Goal: Information Seeking & Learning: Learn about a topic

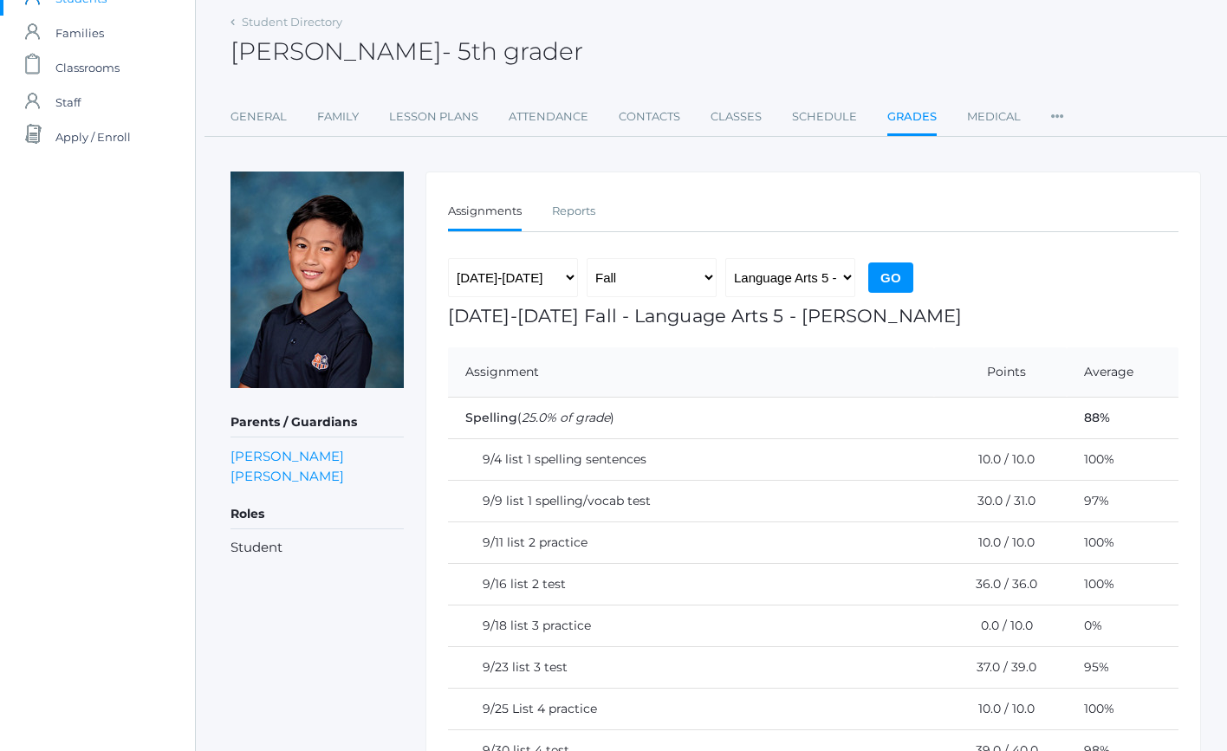
scroll to position [46, 0]
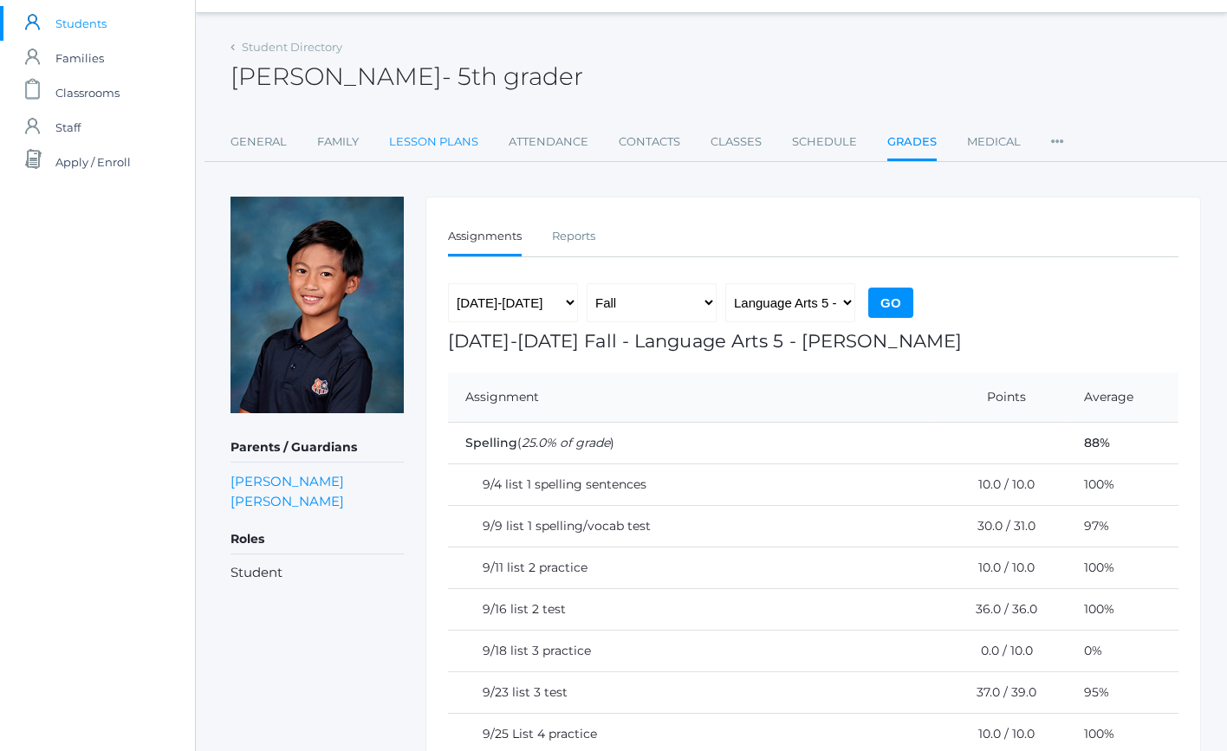
click at [433, 141] on link "Lesson Plans" at bounding box center [433, 142] width 89 height 35
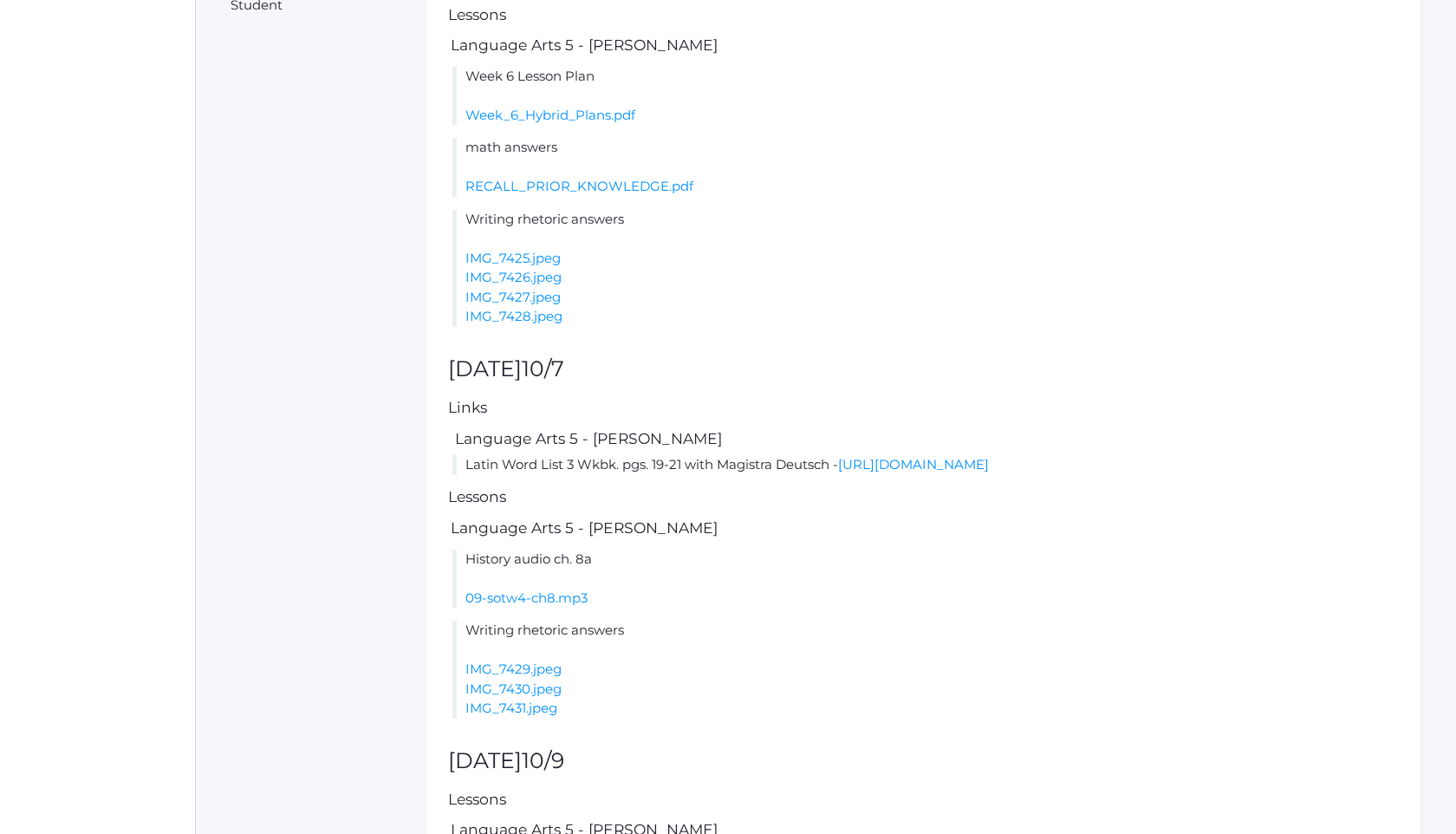
scroll to position [579, 0]
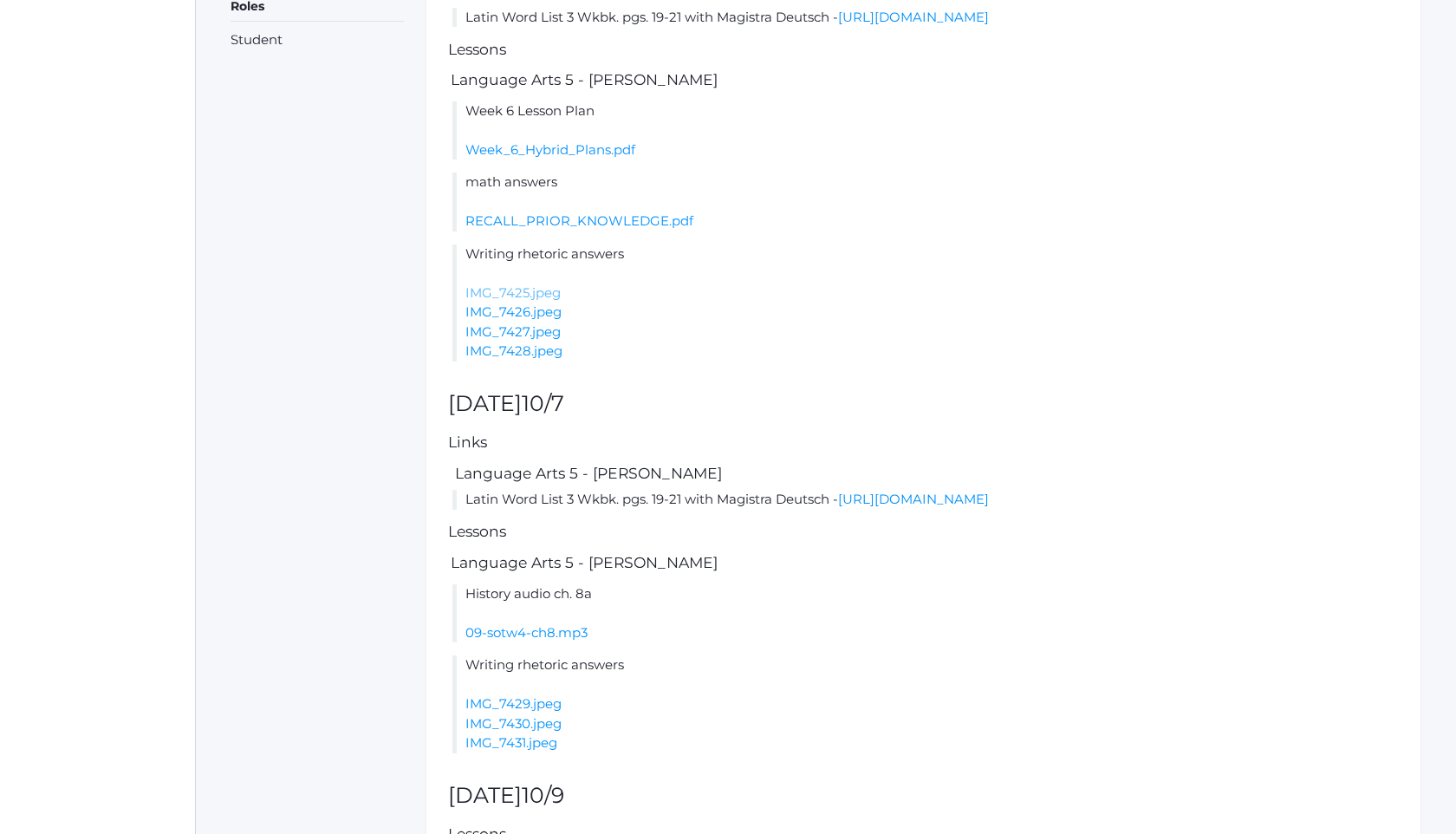
click at [549, 301] on link "IMG_7425.jpeg" at bounding box center [512, 292] width 95 height 16
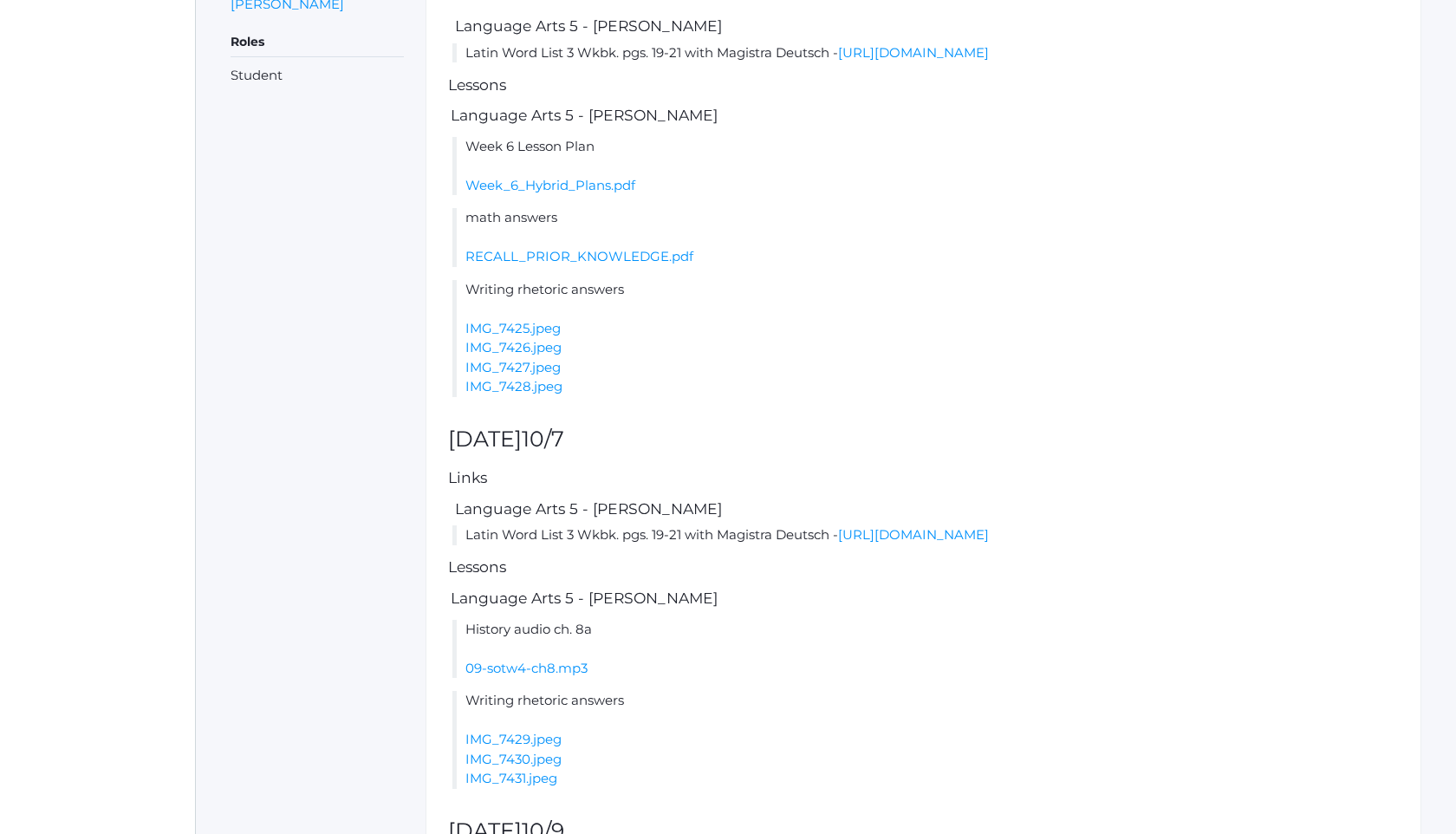
scroll to position [510, 0]
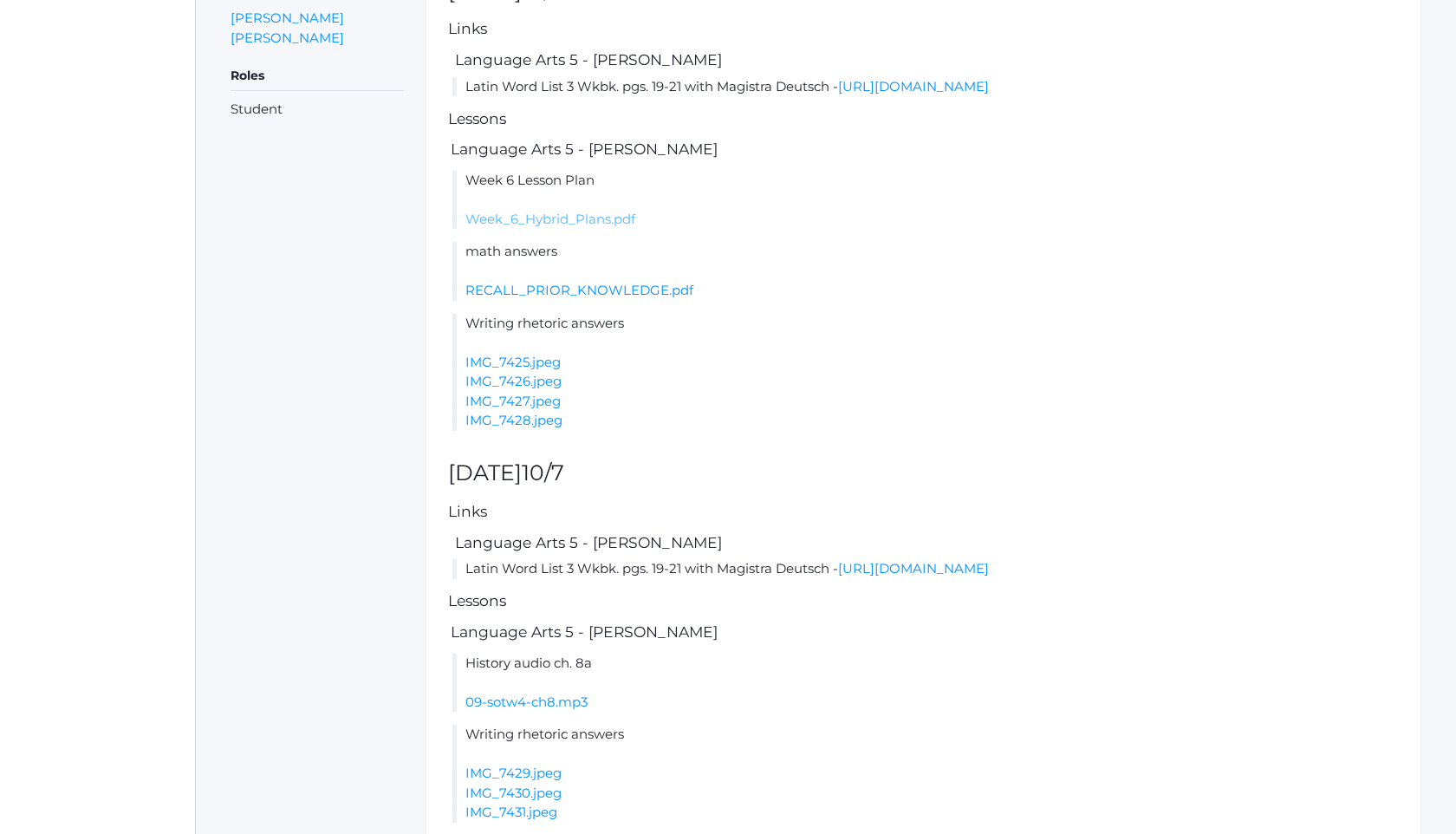
click at [609, 227] on link "Week_6_Hybrid_Plans.pdf" at bounding box center [550, 219] width 170 height 16
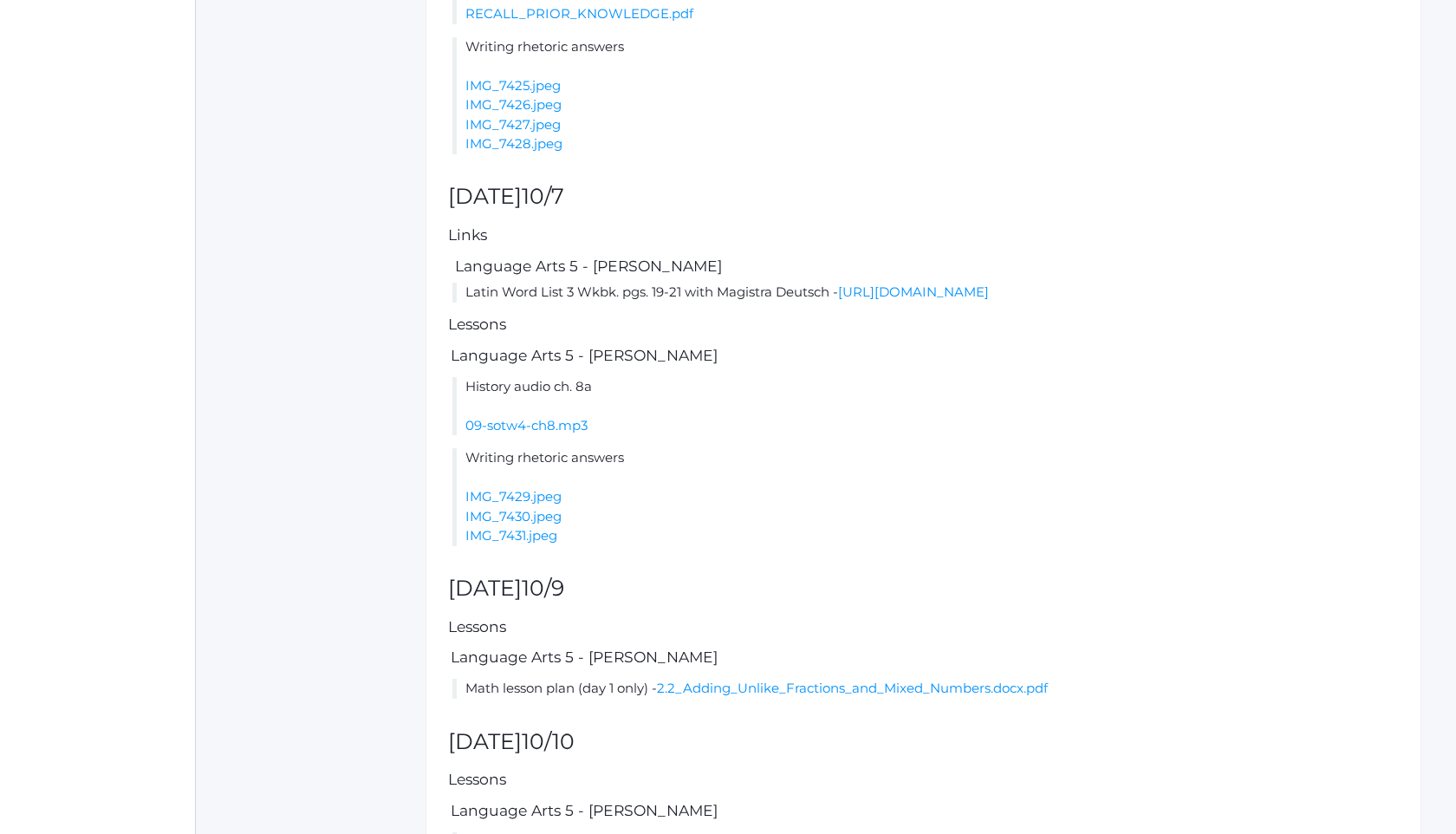
scroll to position [787, 0]
click at [577, 433] on link "09-sotw4-ch8.mp3" at bounding box center [526, 424] width 122 height 16
click at [537, 112] on link "IMG_7426.jpeg" at bounding box center [513, 103] width 96 height 16
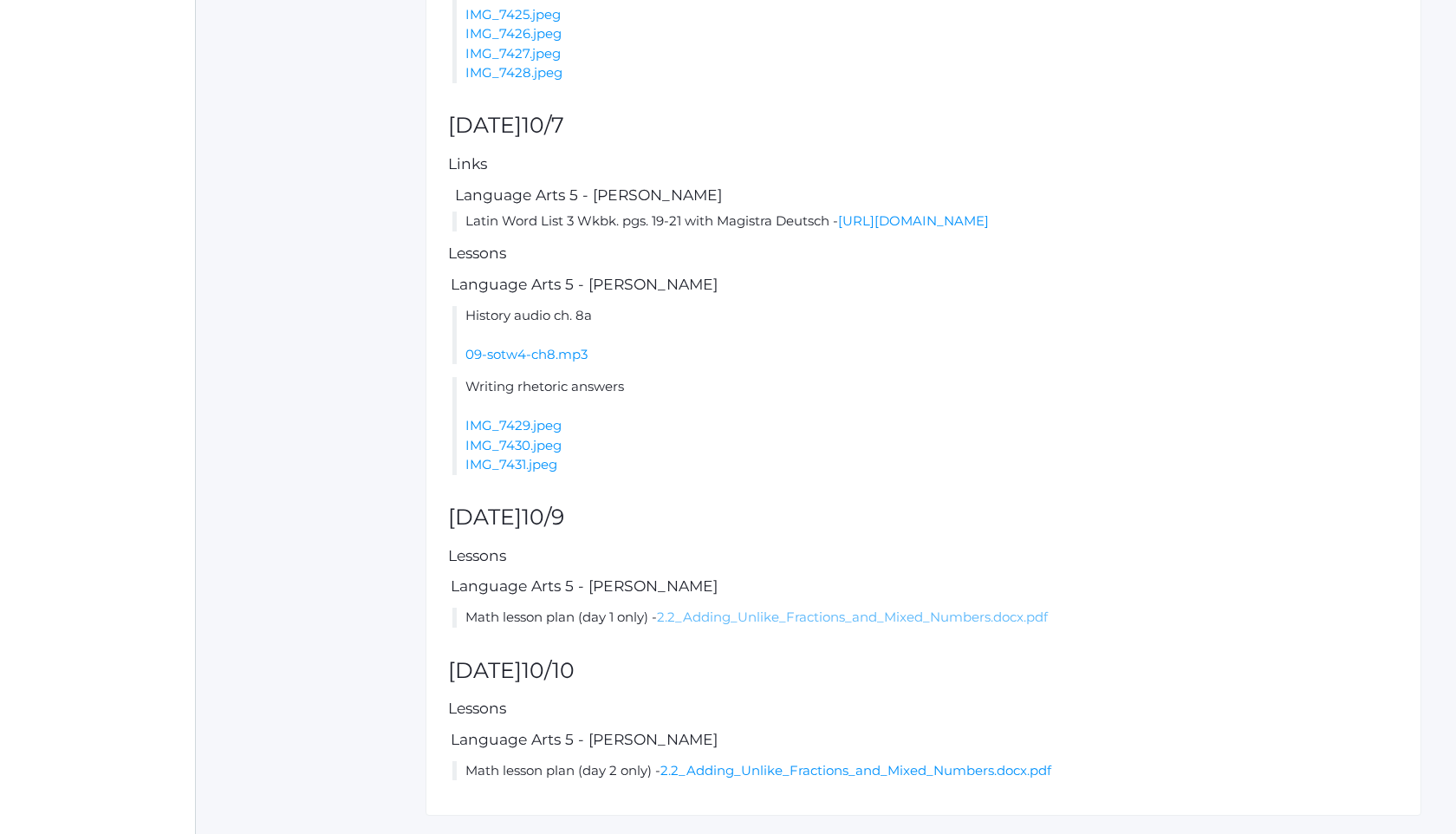
scroll to position [891, 0]
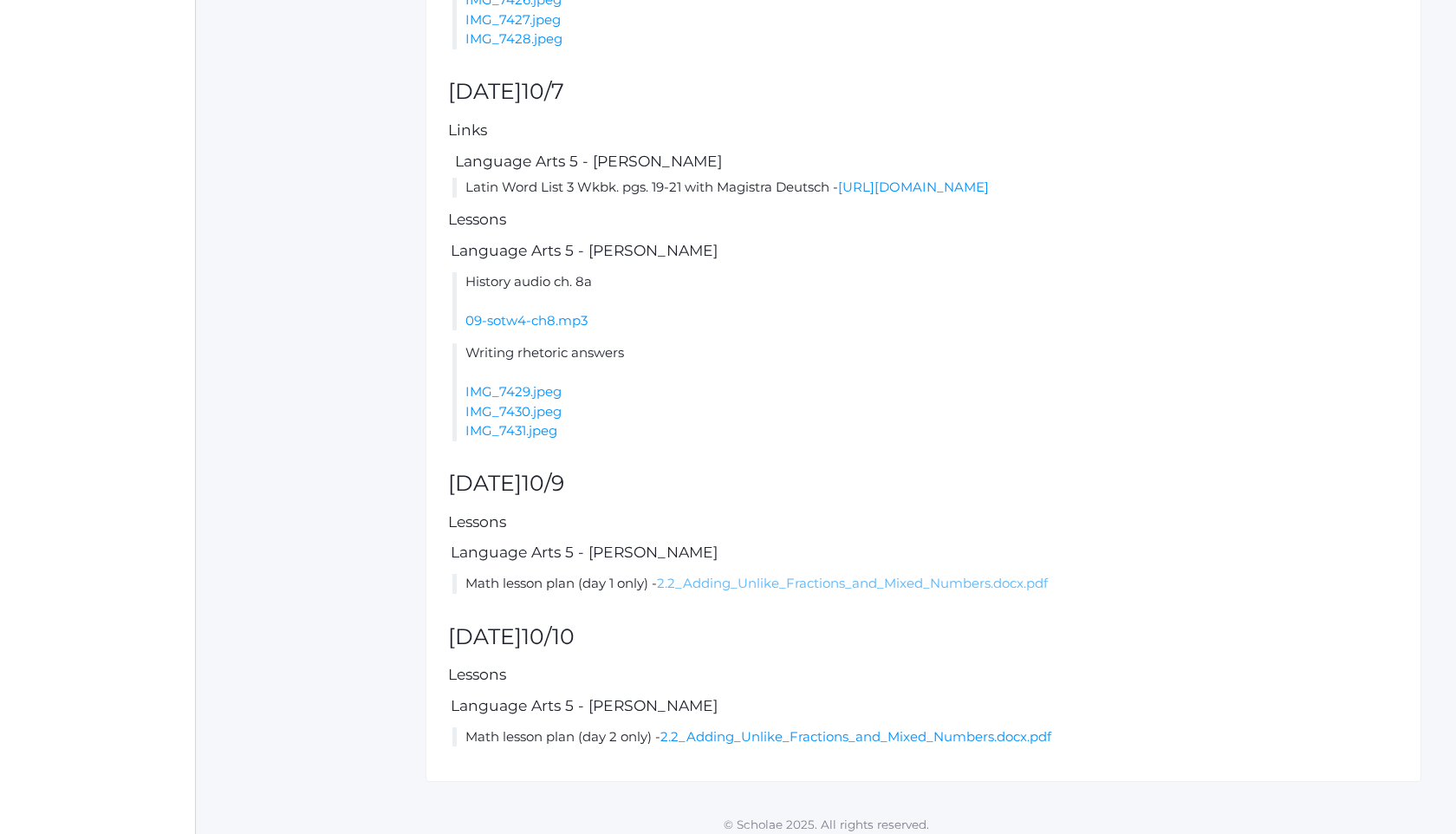
click at [797, 591] on link "2.2_Adding_Unlike_Fractions_and_Mixed_Numbers.docx.pdf" at bounding box center [852, 583] width 391 height 16
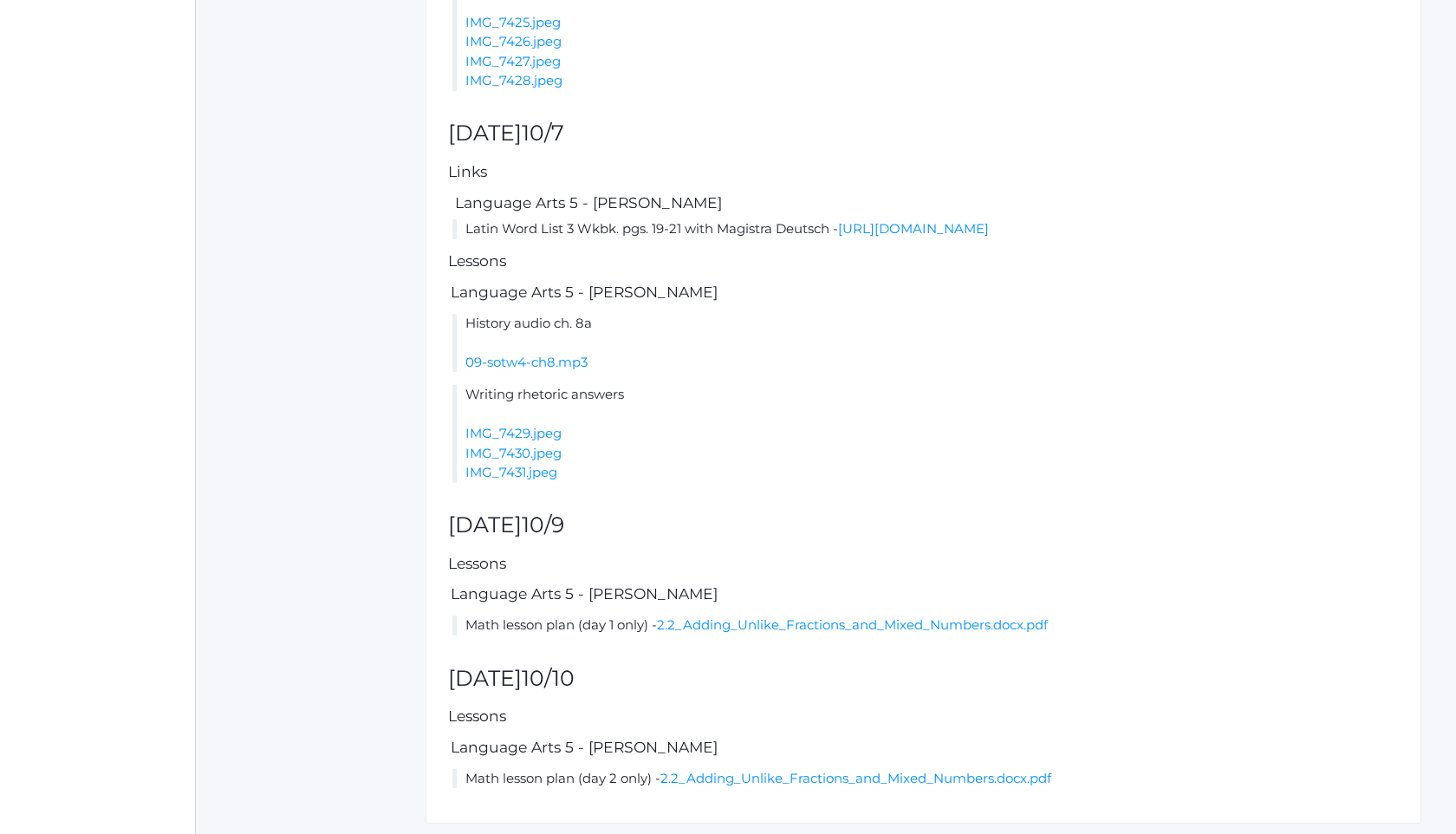
scroll to position [822, 0]
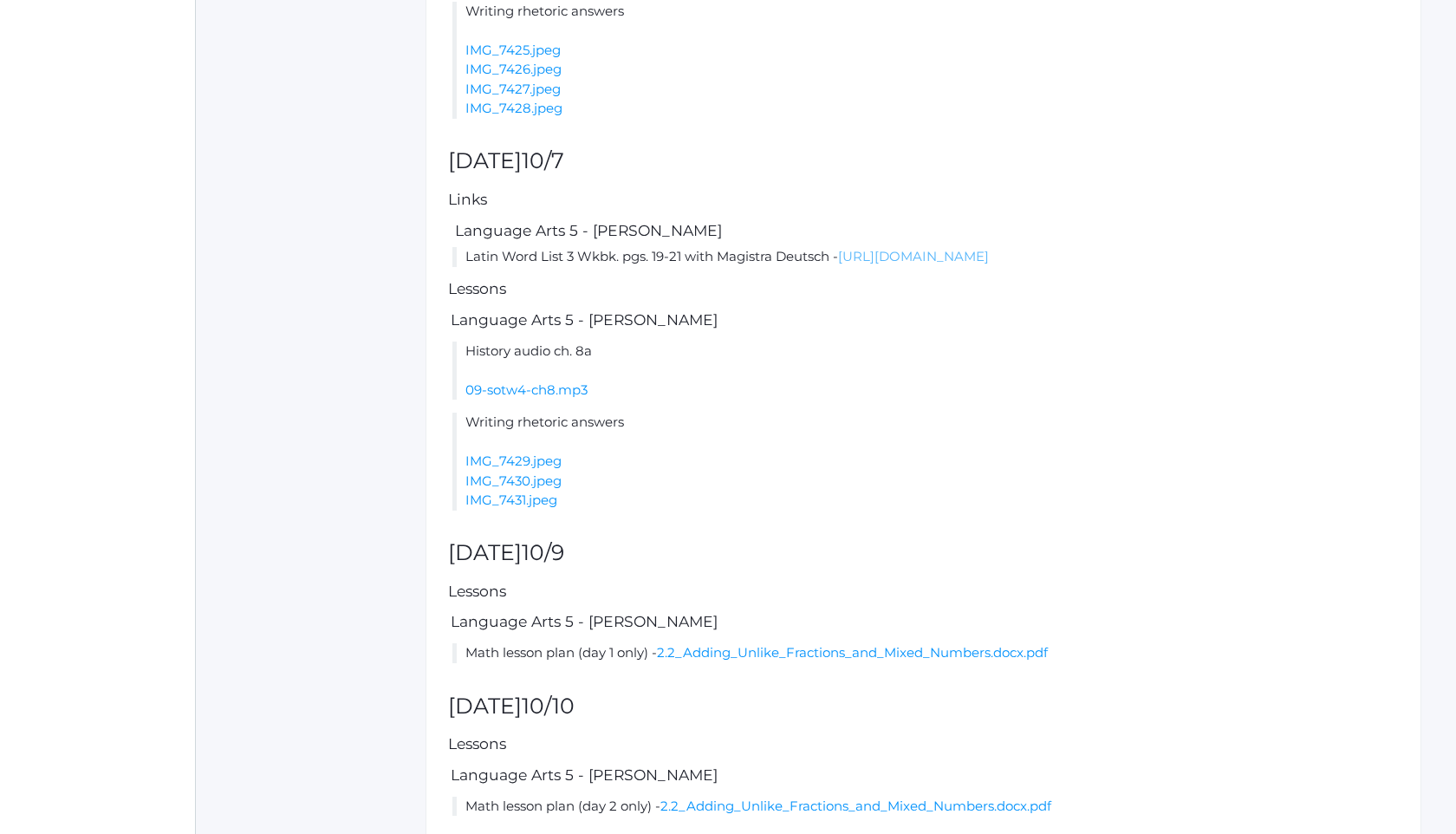
click at [953, 264] on link "[URL][DOMAIN_NAME]" at bounding box center [913, 256] width 151 height 16
click at [530, 398] on link "09-sotw4-ch8.mp3" at bounding box center [526, 389] width 122 height 16
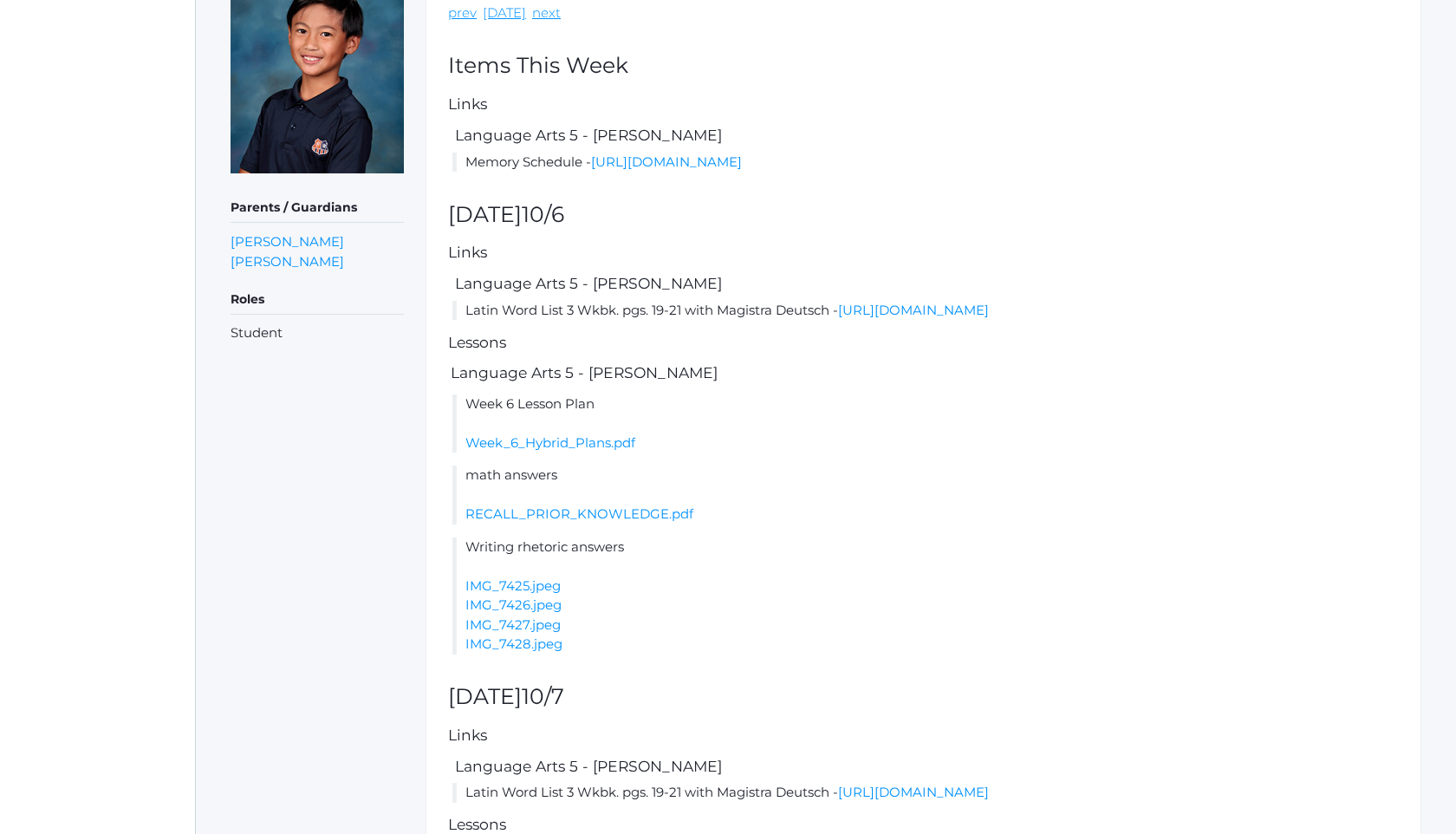
scroll to position [267, 0]
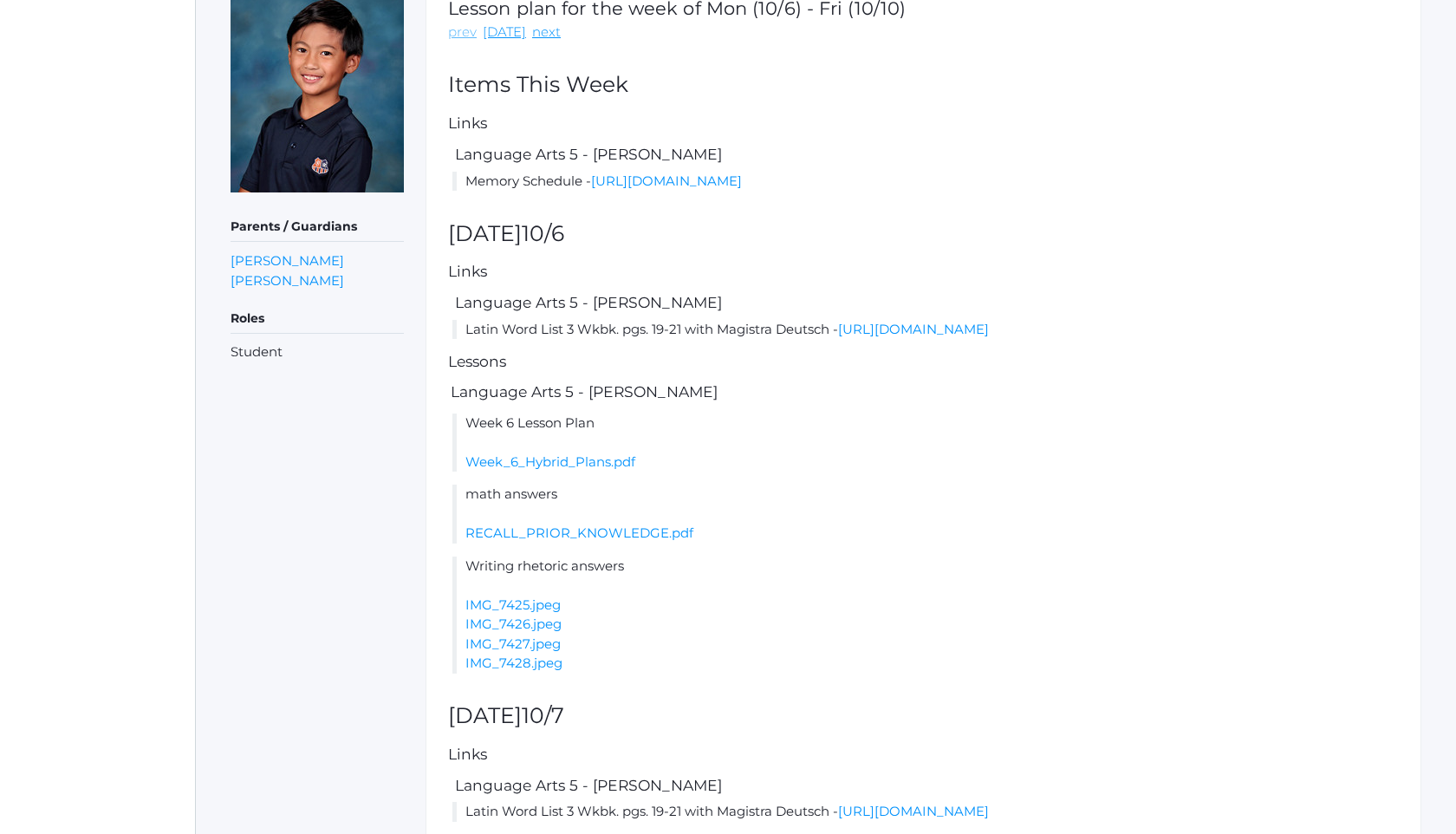
click at [464, 27] on link "prev" at bounding box center [462, 33] width 29 height 20
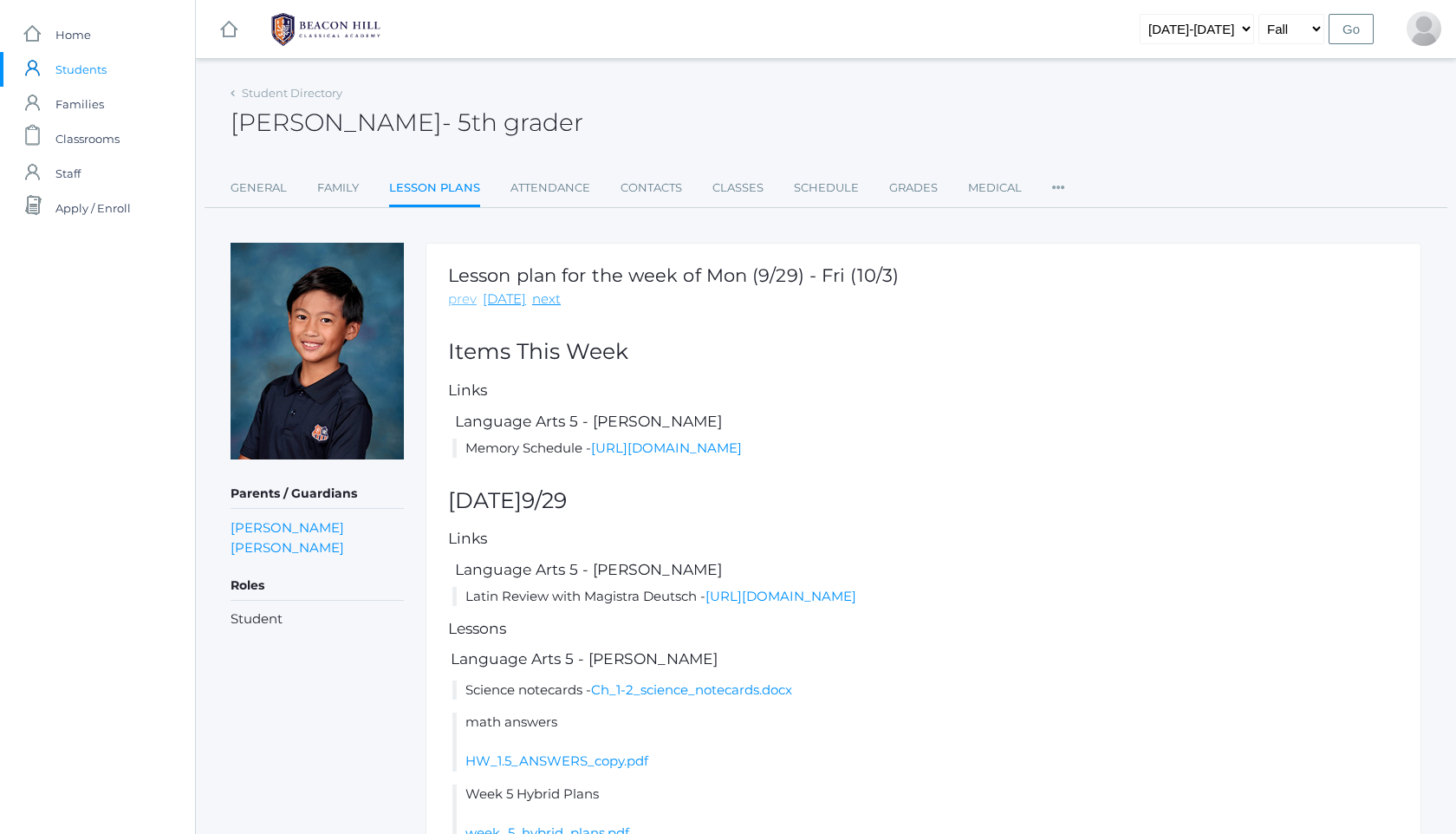
click at [466, 292] on link "prev" at bounding box center [462, 299] width 29 height 20
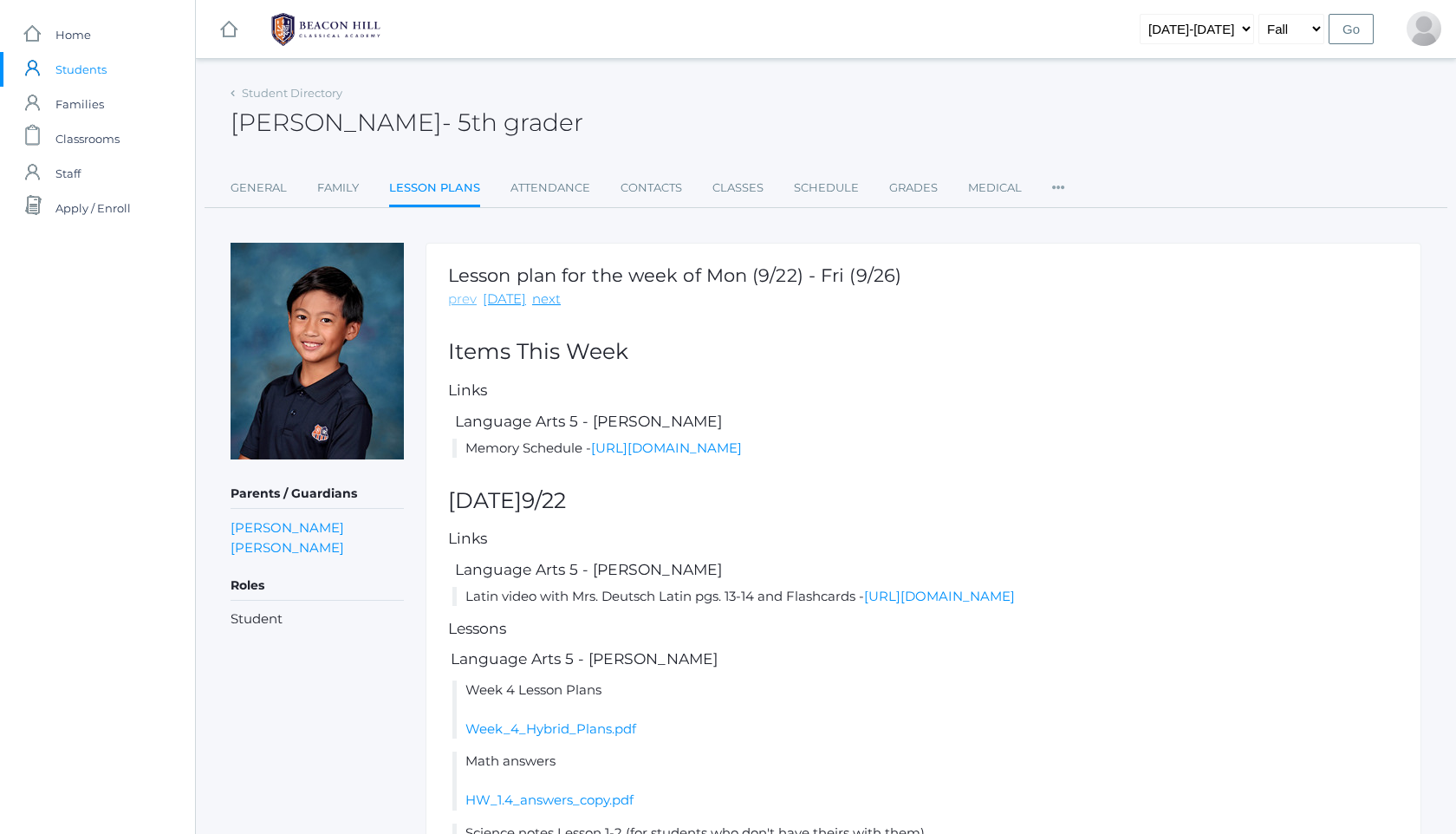
click at [465, 296] on link "prev" at bounding box center [462, 299] width 29 height 20
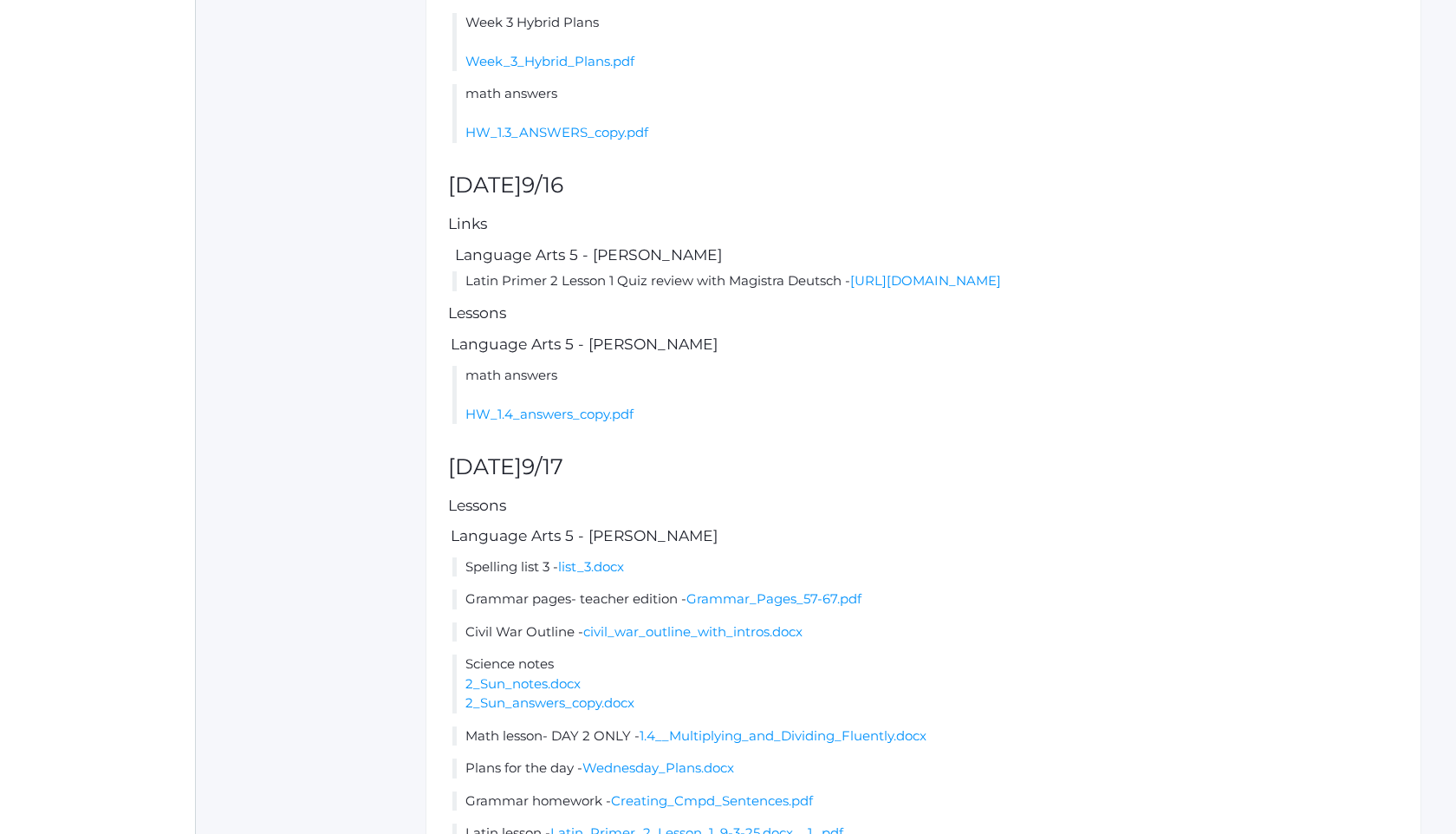
scroll to position [693, 0]
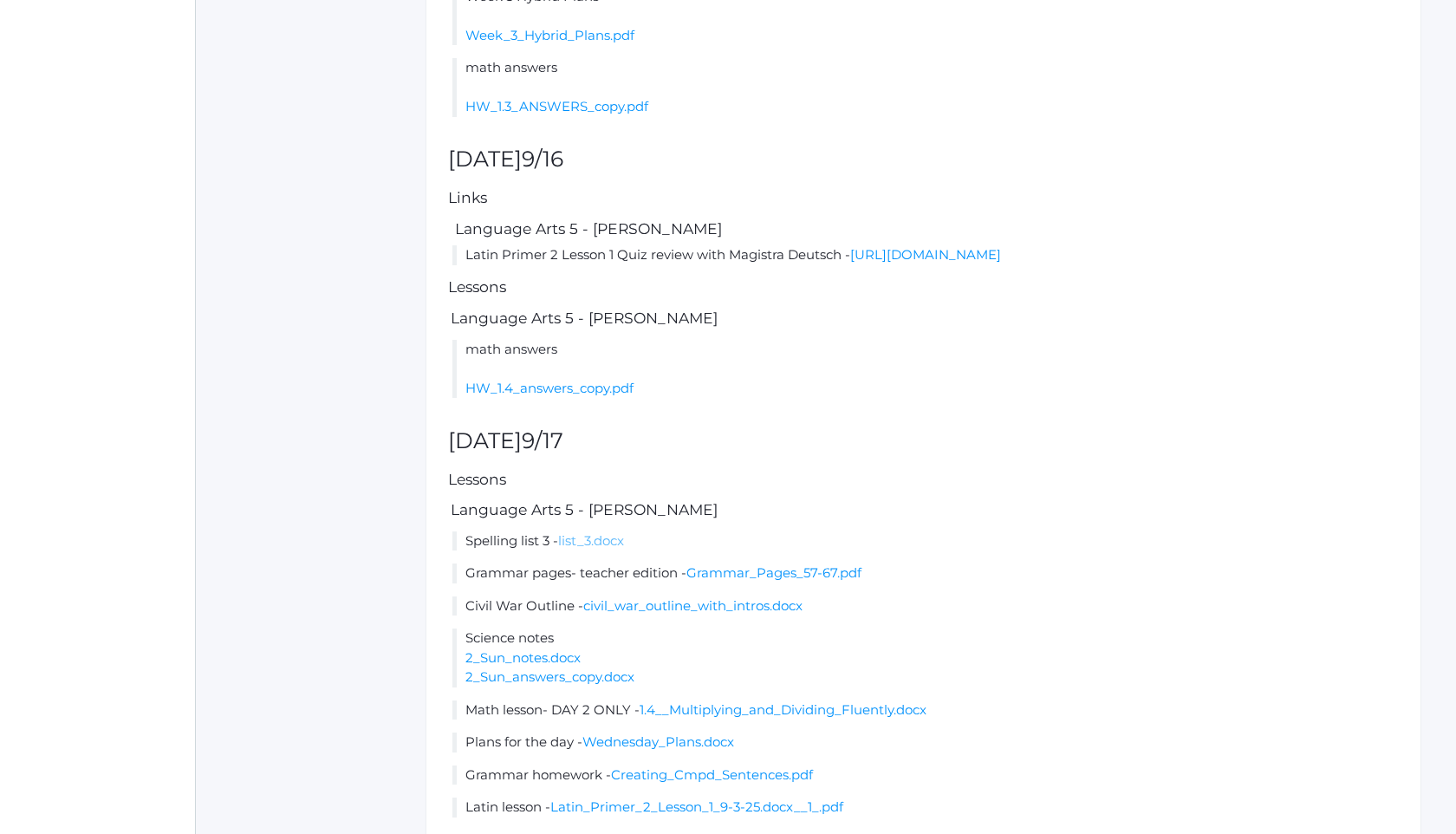
click at [611, 549] on link "list_3.docx" at bounding box center [591, 540] width 66 height 16
click at [586, 549] on link "list_3.docx" at bounding box center [591, 540] width 66 height 16
click at [1191, 27] on li "Week 3 Hybrid Plans Week_3_Hybrid_Plans.pdf" at bounding box center [925, 16] width 946 height 59
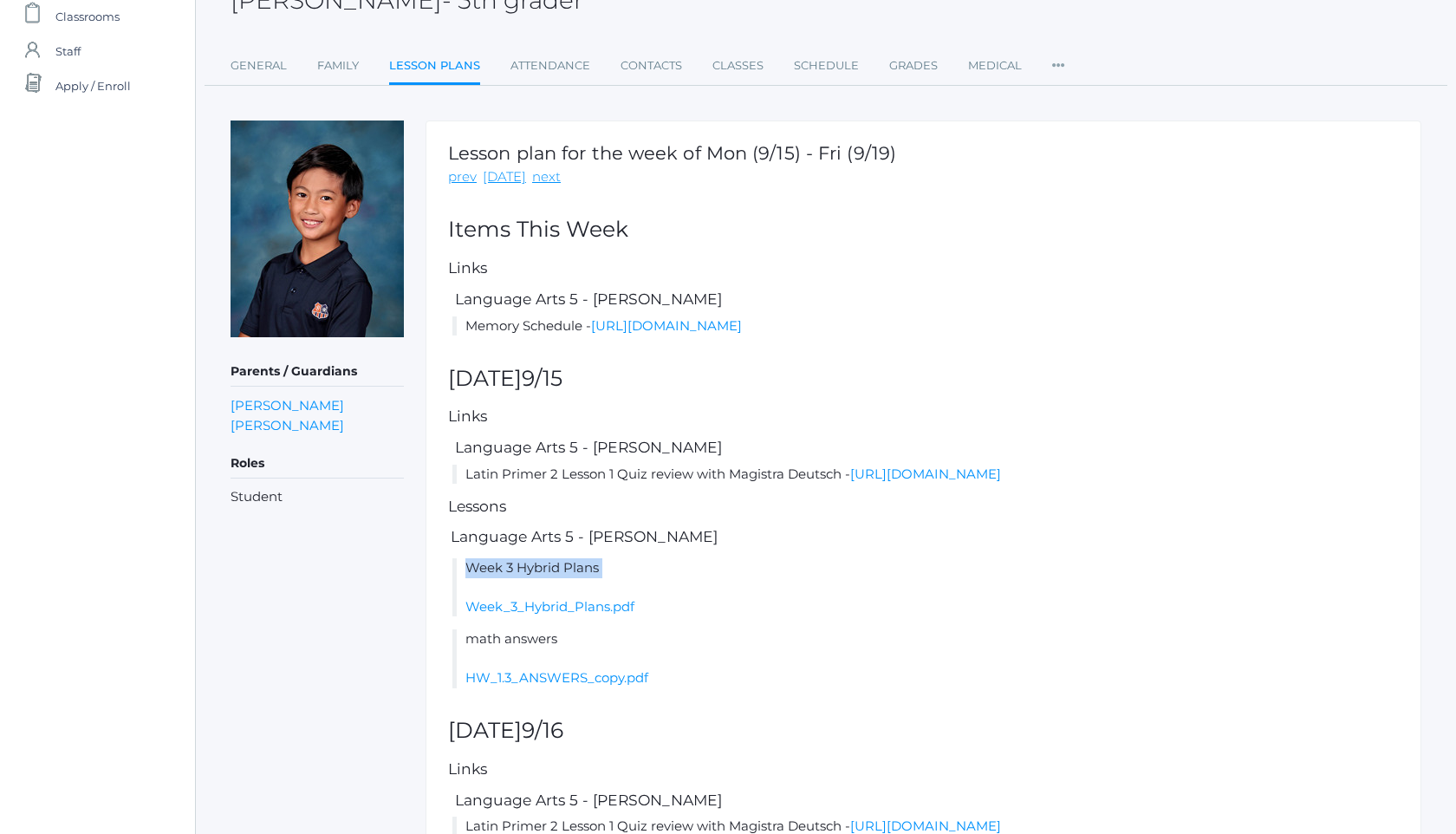
scroll to position [104, 0]
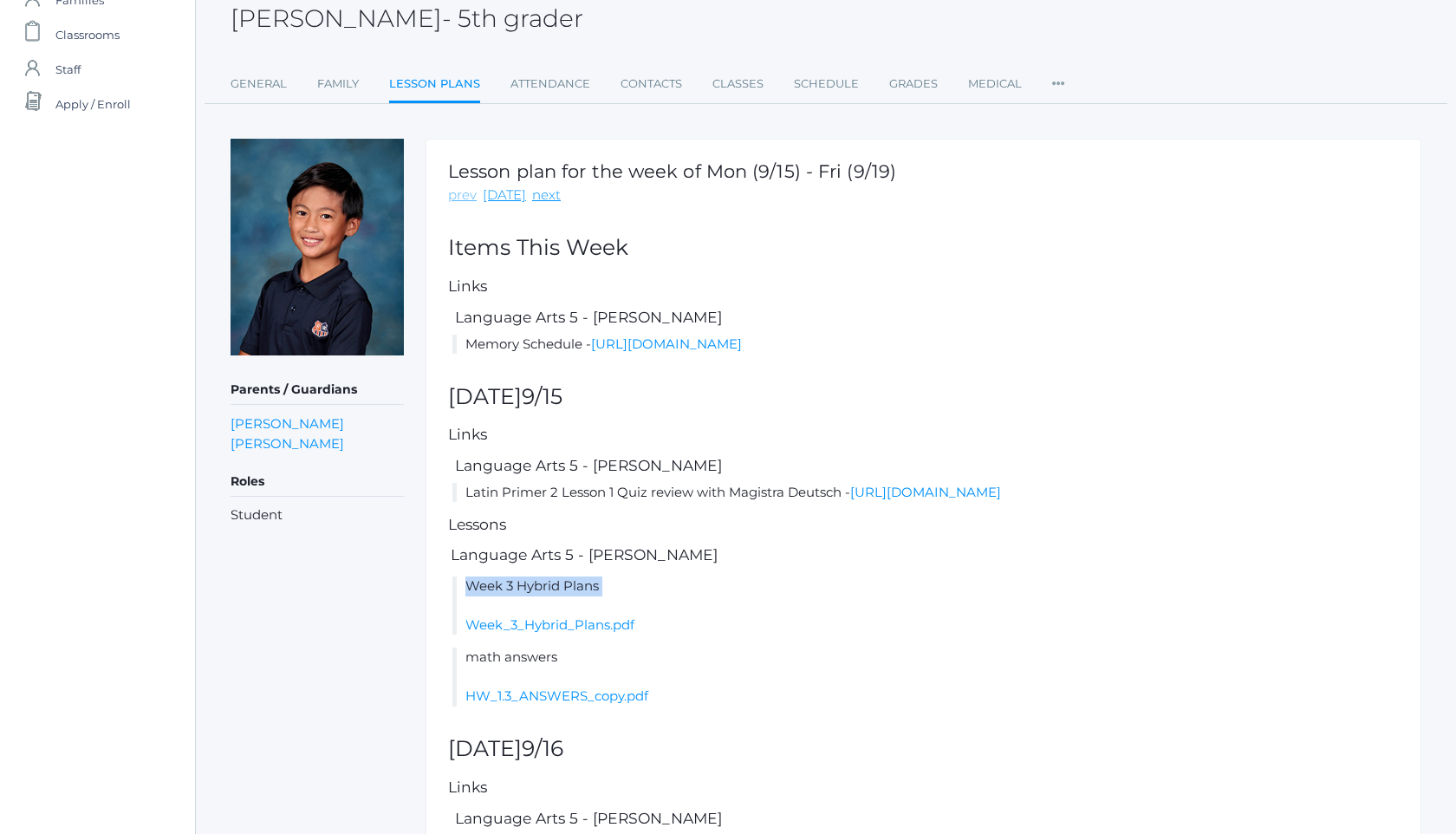
click at [465, 198] on link "prev" at bounding box center [462, 195] width 29 height 20
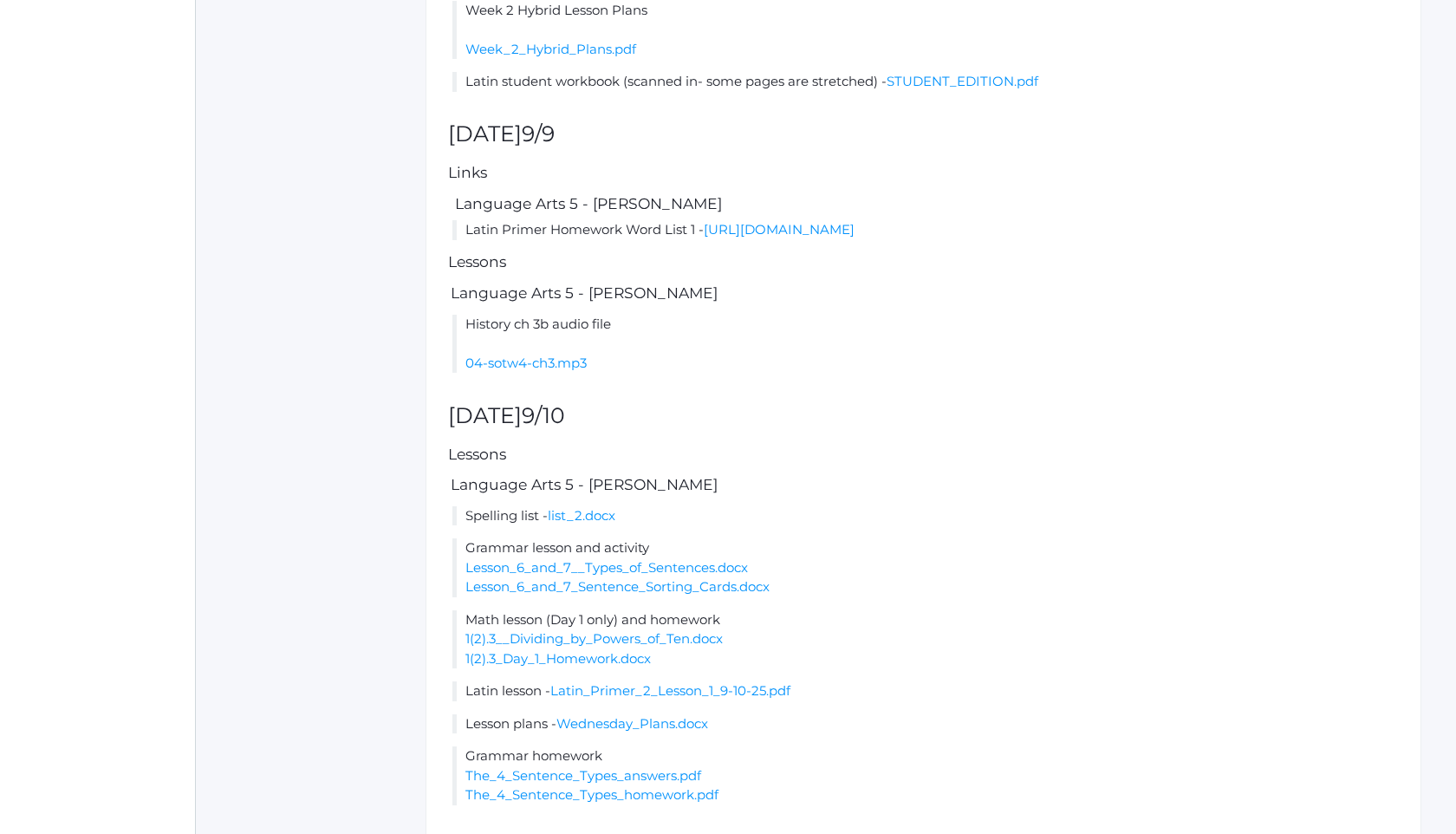
scroll to position [797, 0]
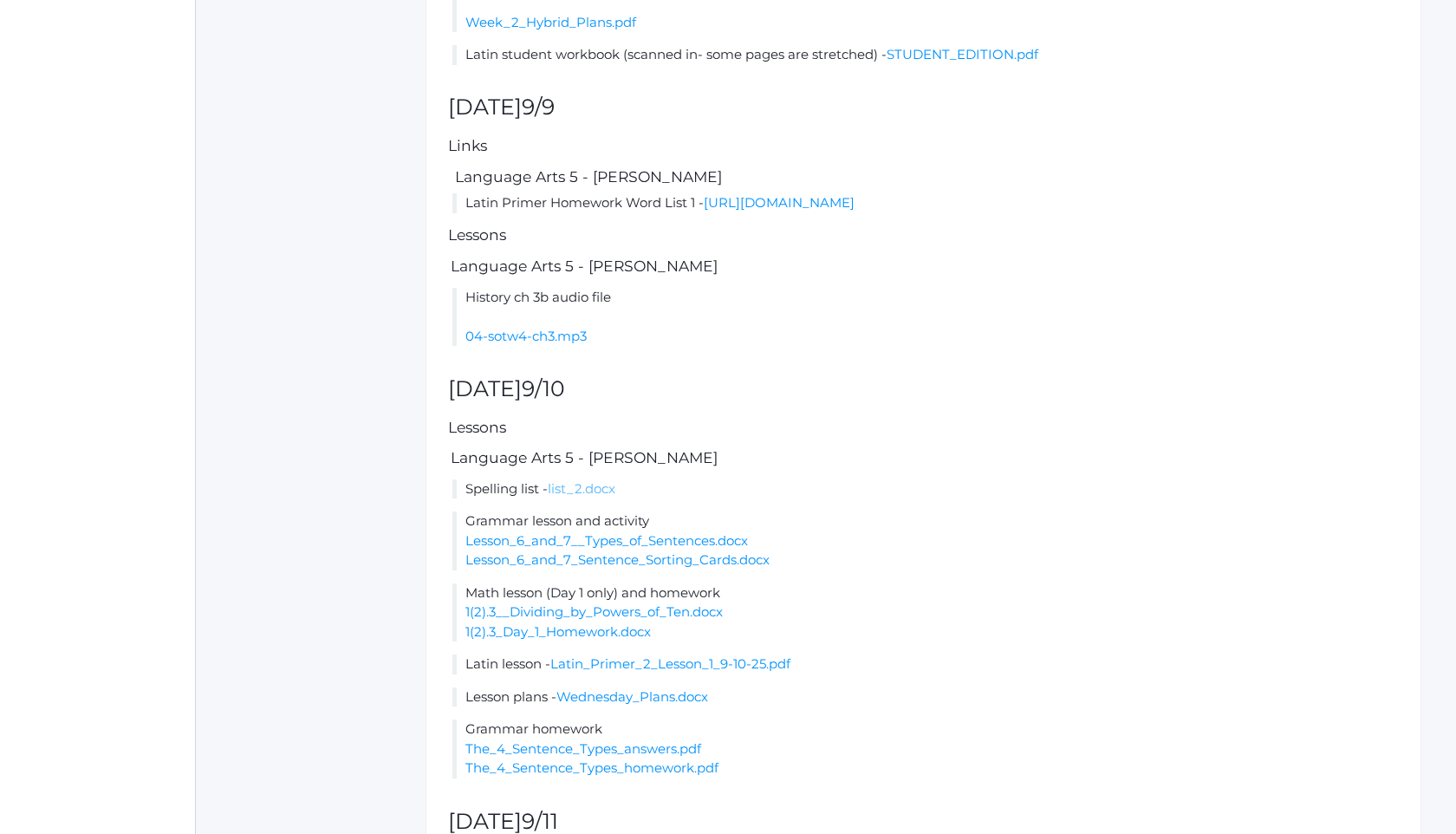
click at [601, 497] on link "list_2.docx" at bounding box center [582, 488] width 68 height 16
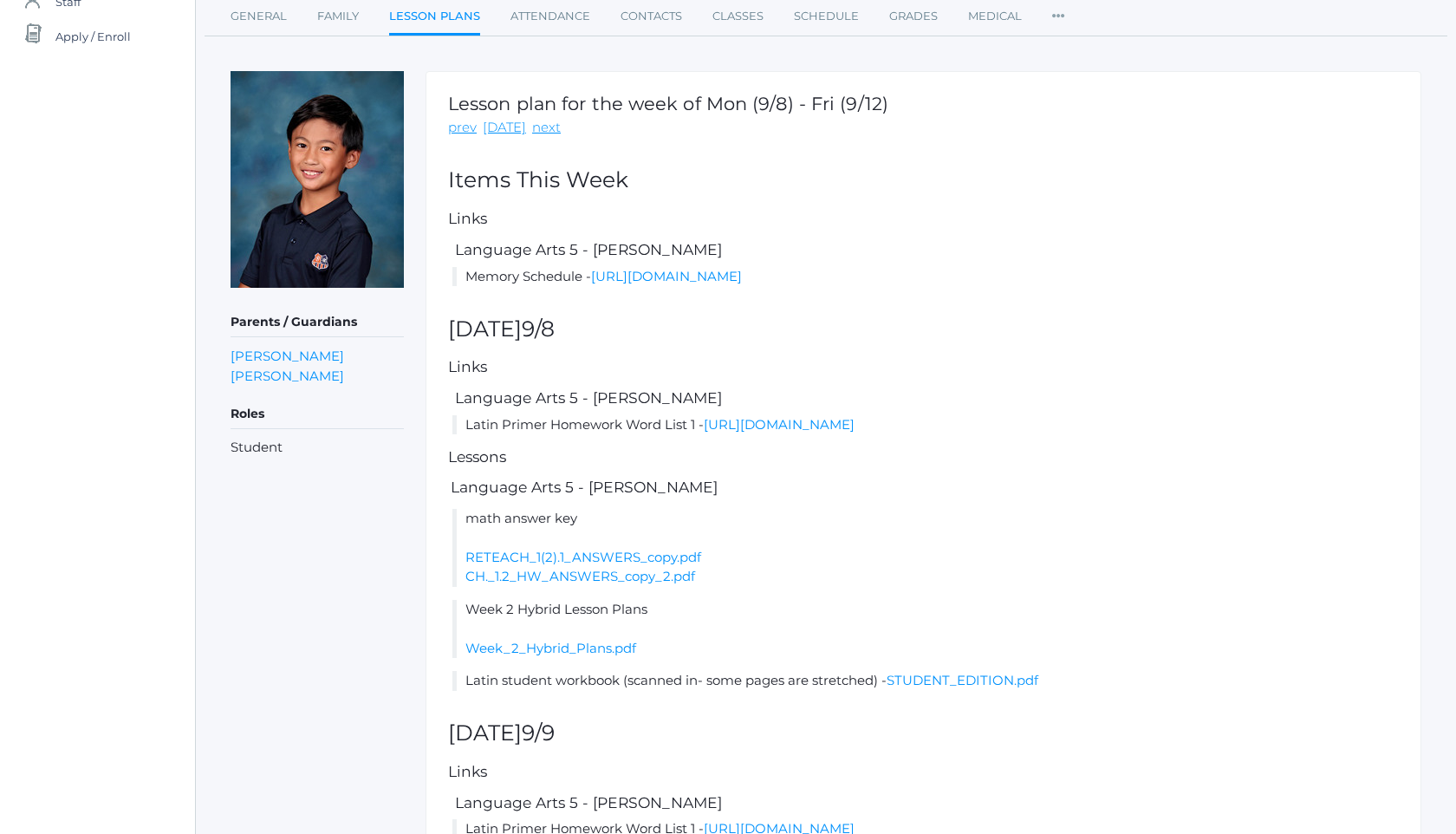
scroll to position [139, 0]
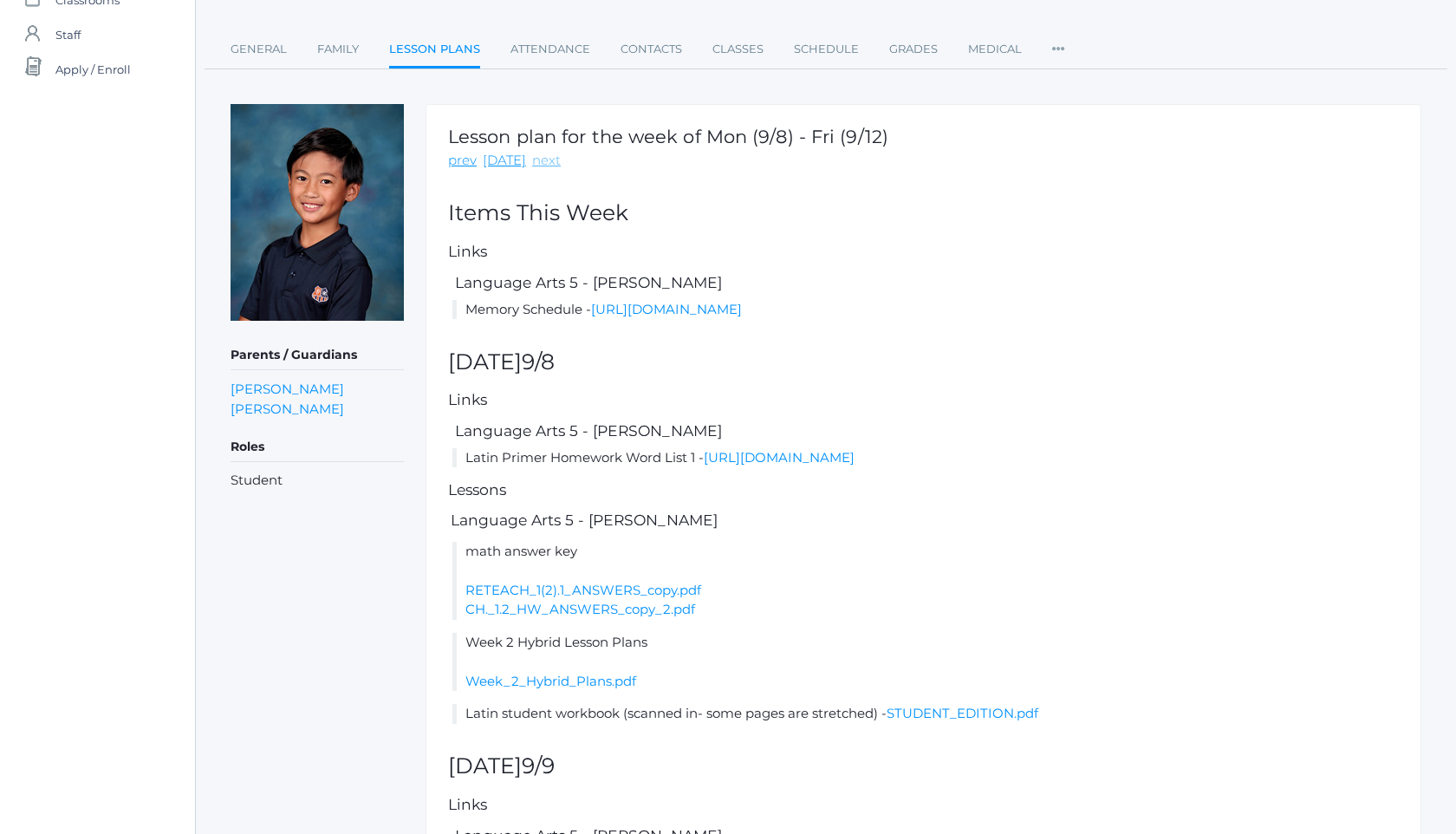
click at [543, 169] on link "next" at bounding box center [546, 161] width 29 height 20
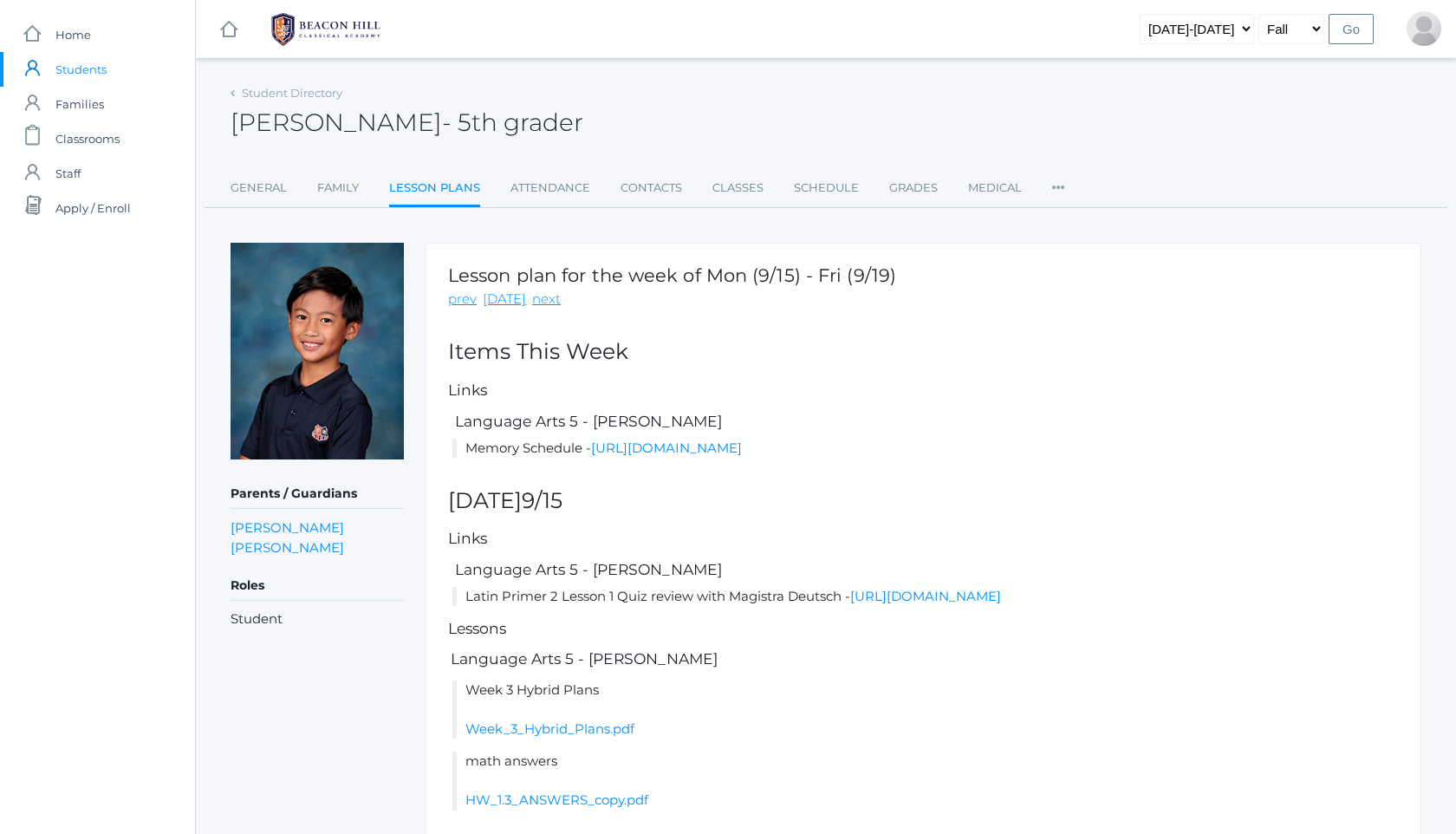
click at [554, 300] on div "prev [DATE] next" at bounding box center [672, 299] width 448 height 20
click at [544, 301] on link "next" at bounding box center [546, 299] width 29 height 20
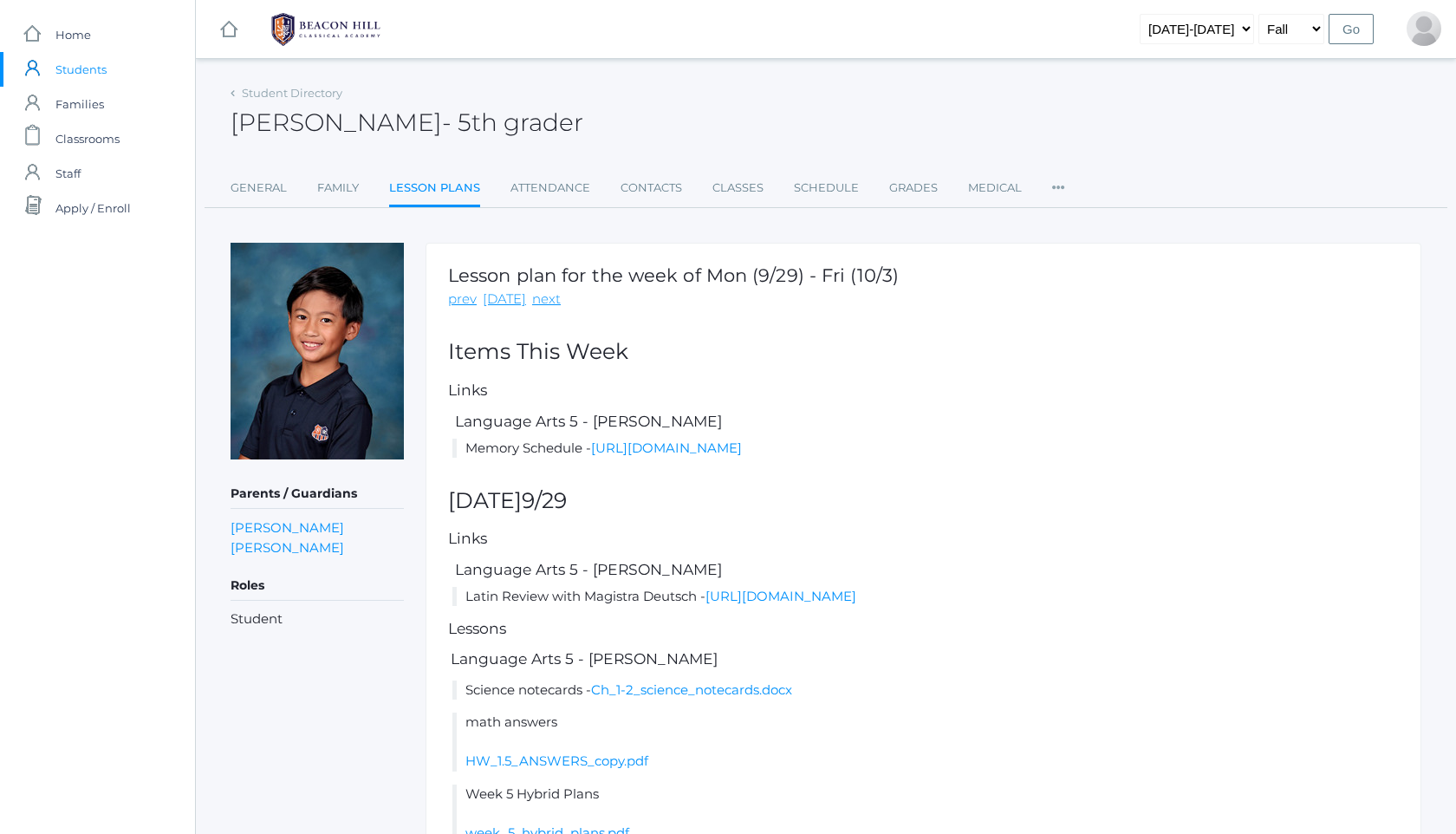
click at [544, 301] on link "next" at bounding box center [546, 299] width 29 height 20
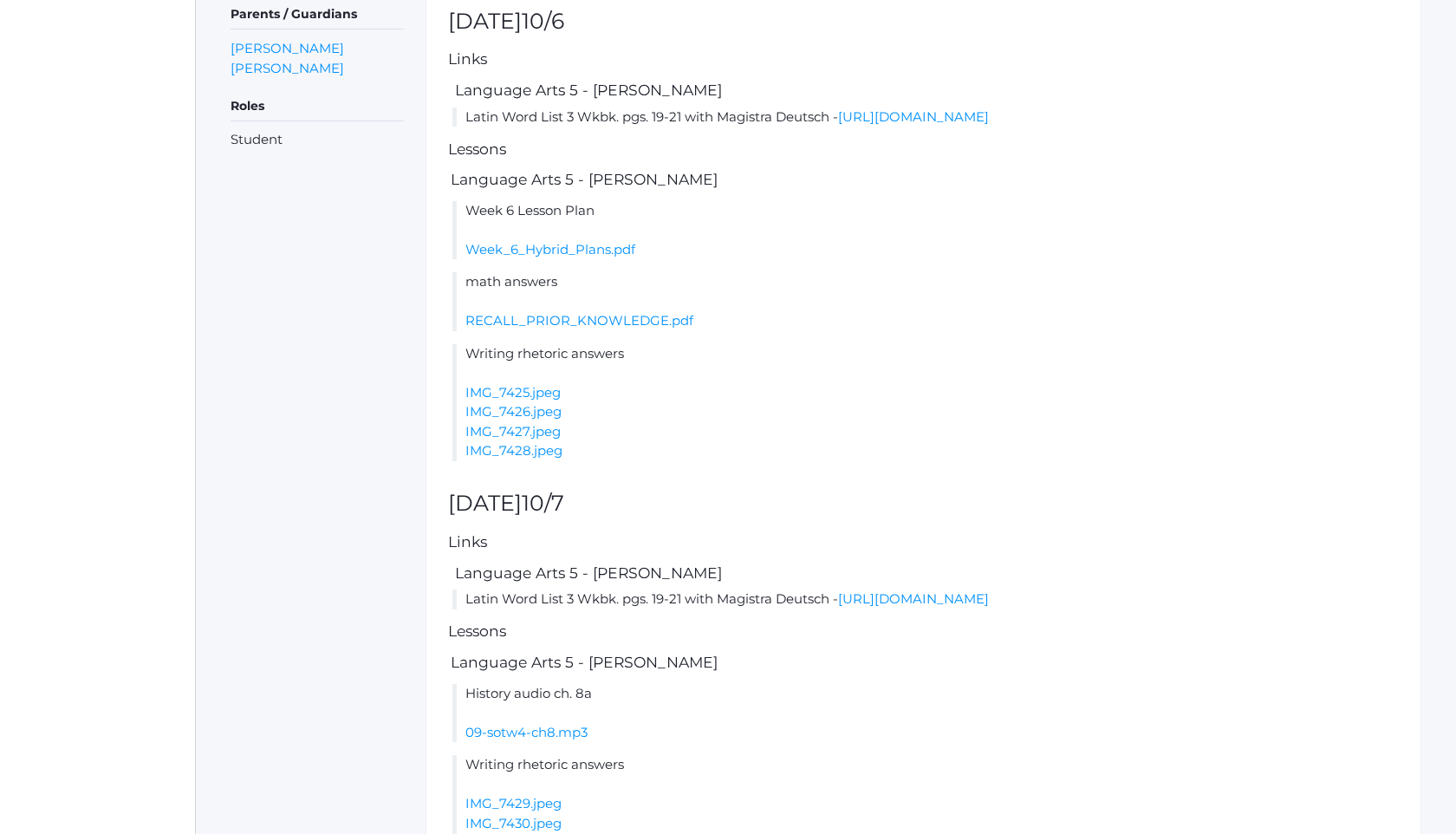
scroll to position [475, 0]
